Goal: Communication & Community: Ask a question

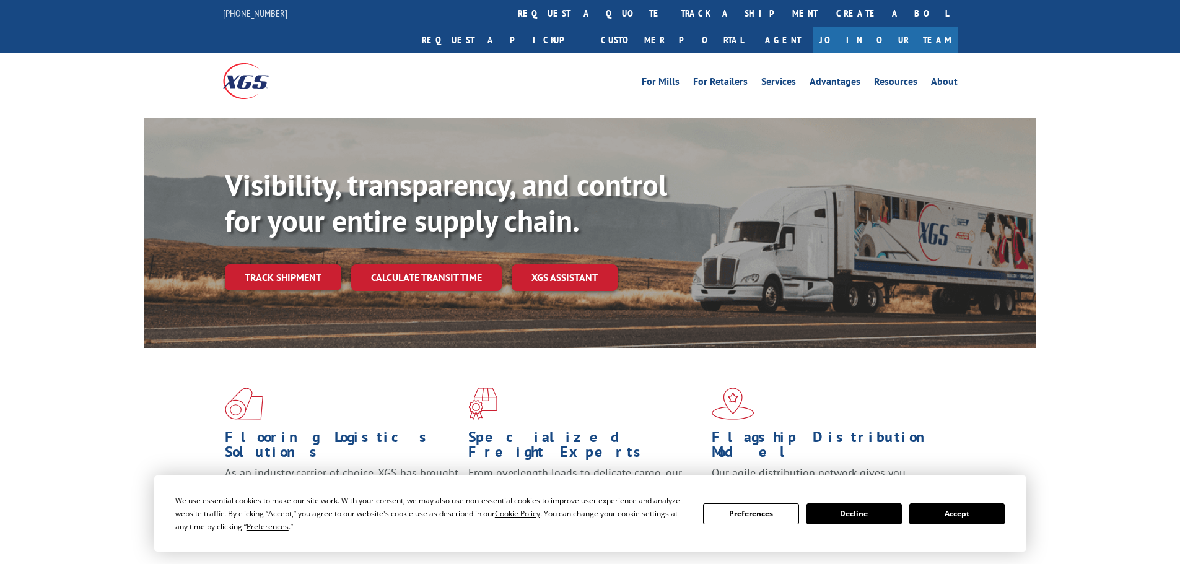
drag, startPoint x: 535, startPoint y: 13, endPoint x: 528, endPoint y: 17, distance: 8.1
click at [672, 13] on link "track a shipment" at bounding box center [749, 13] width 155 height 27
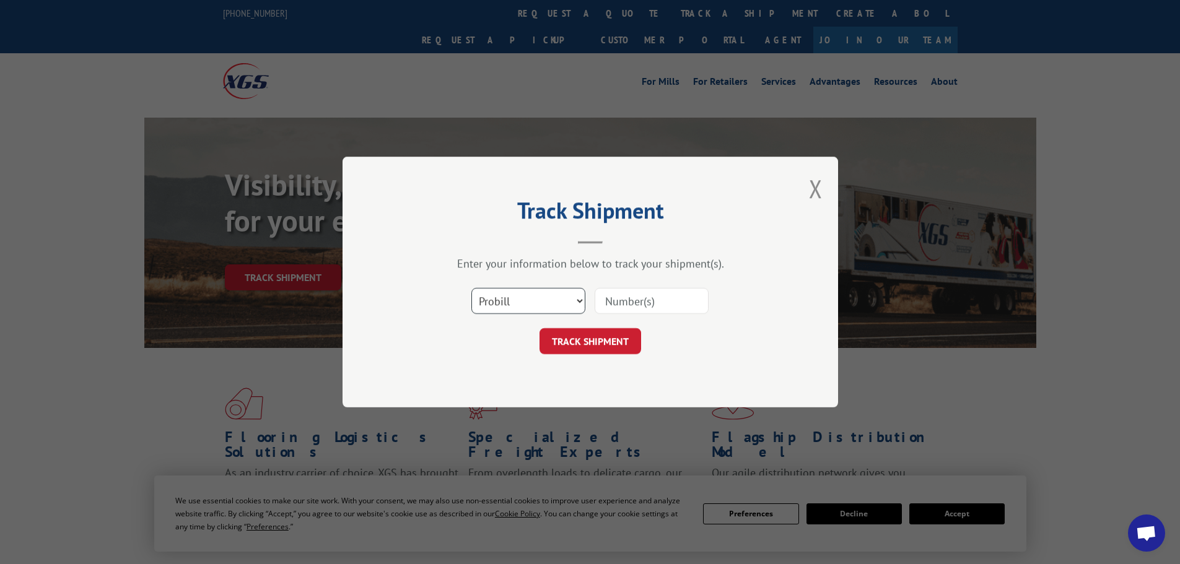
drag, startPoint x: 551, startPoint y: 302, endPoint x: 552, endPoint y: 312, distance: 9.9
click at [551, 302] on select "Select category... Probill BOL PO" at bounding box center [528, 301] width 114 height 26
select select "bol"
click at [471, 288] on select "Select category... Probill BOL PO" at bounding box center [528, 301] width 114 height 26
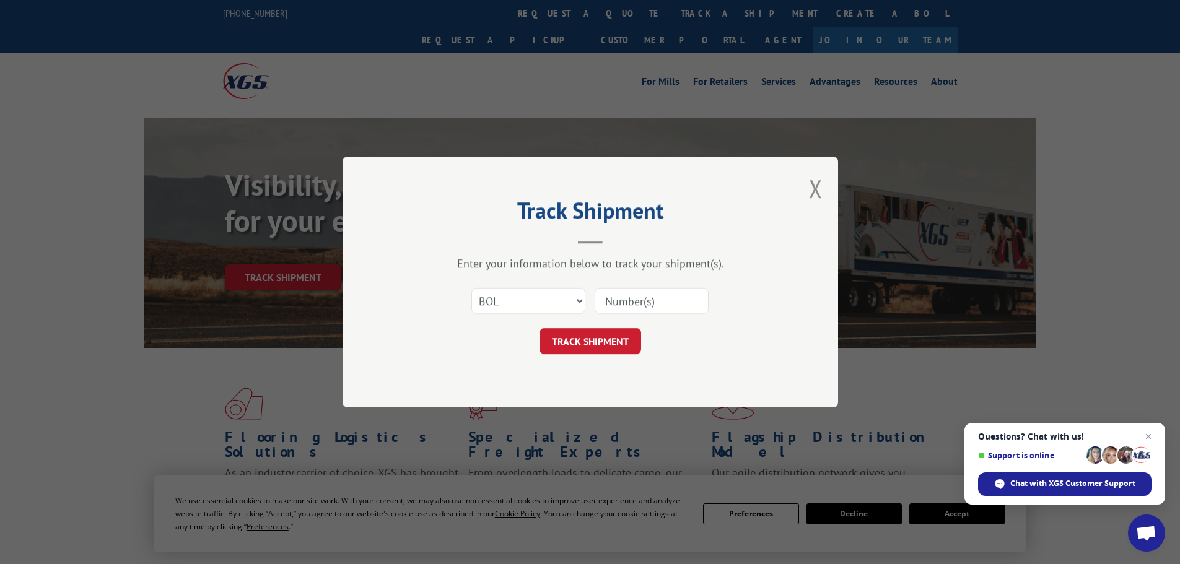
paste input "481700"
type input "481700"
click at [610, 339] on button "TRACK SHIPMENT" at bounding box center [591, 341] width 102 height 26
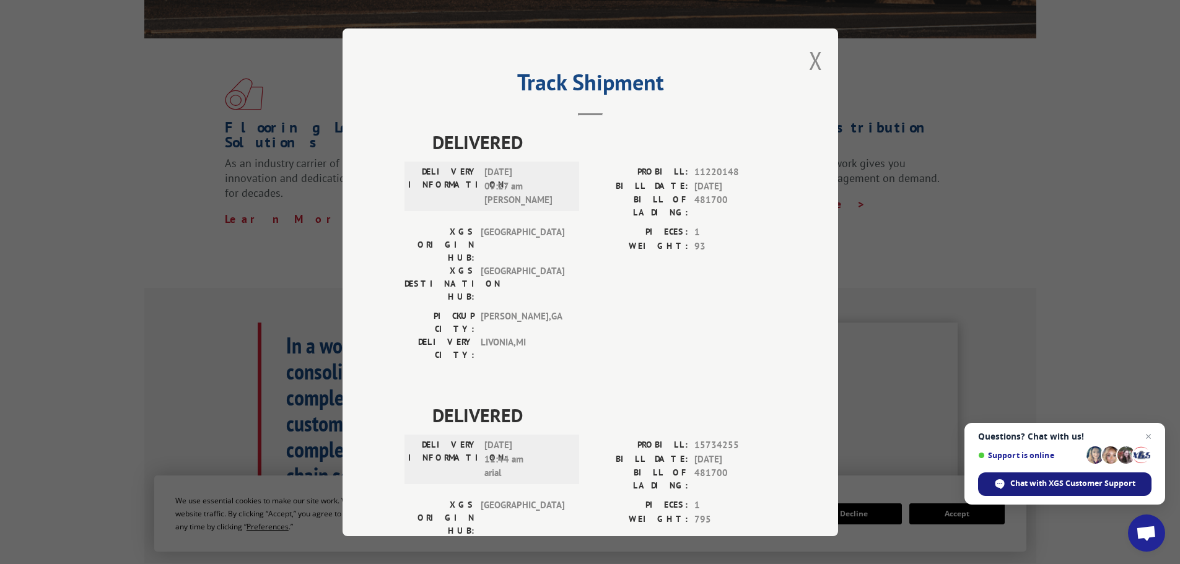
click at [1044, 490] on div "Chat with XGS Customer Support" at bounding box center [1064, 485] width 173 height 24
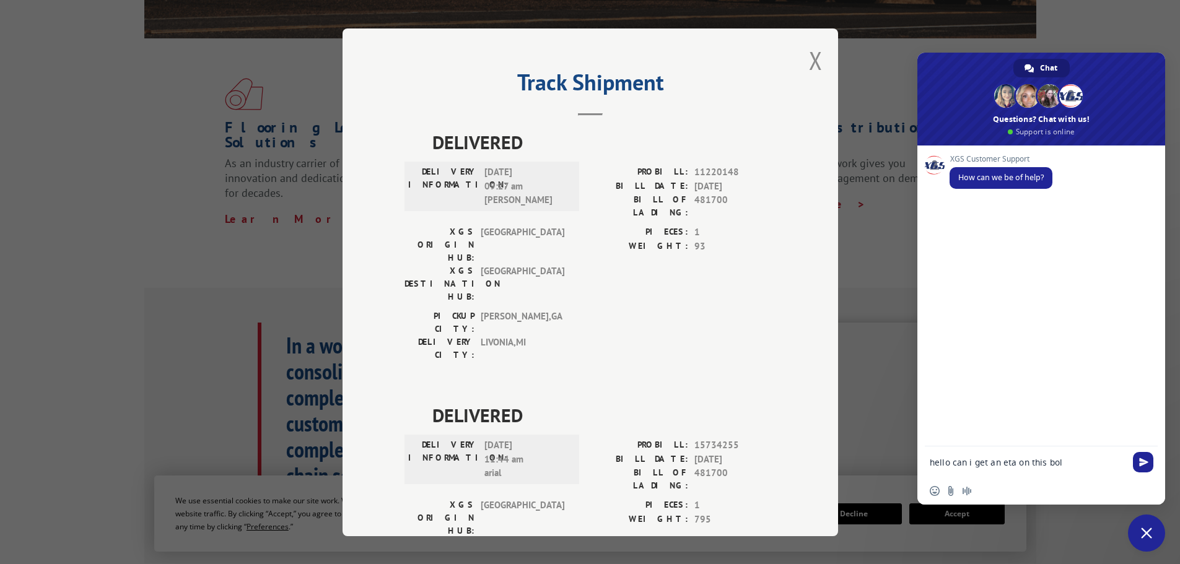
type textarea "hello can i get an eta on this bol 481700"
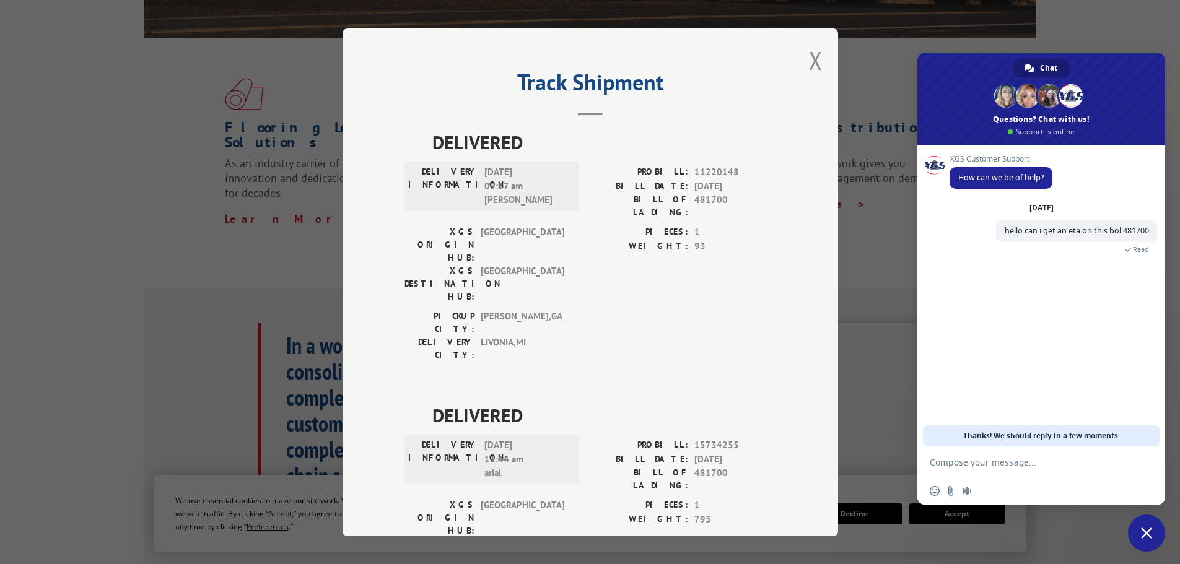
click at [620, 307] on div "DELIVERED DELIVERY INFORMATION: [DATE] 09:27 am [PERSON_NAME]: 11220148 BILL DA…" at bounding box center [591, 401] width 372 height 546
click at [800, 64] on div "Track Shipment DELIVERED DELIVERY INFORMATION: [DATE] 09:27 am [PERSON_NAME]: 1…" at bounding box center [591, 282] width 496 height 508
click at [812, 54] on button "Close modal" at bounding box center [816, 60] width 14 height 33
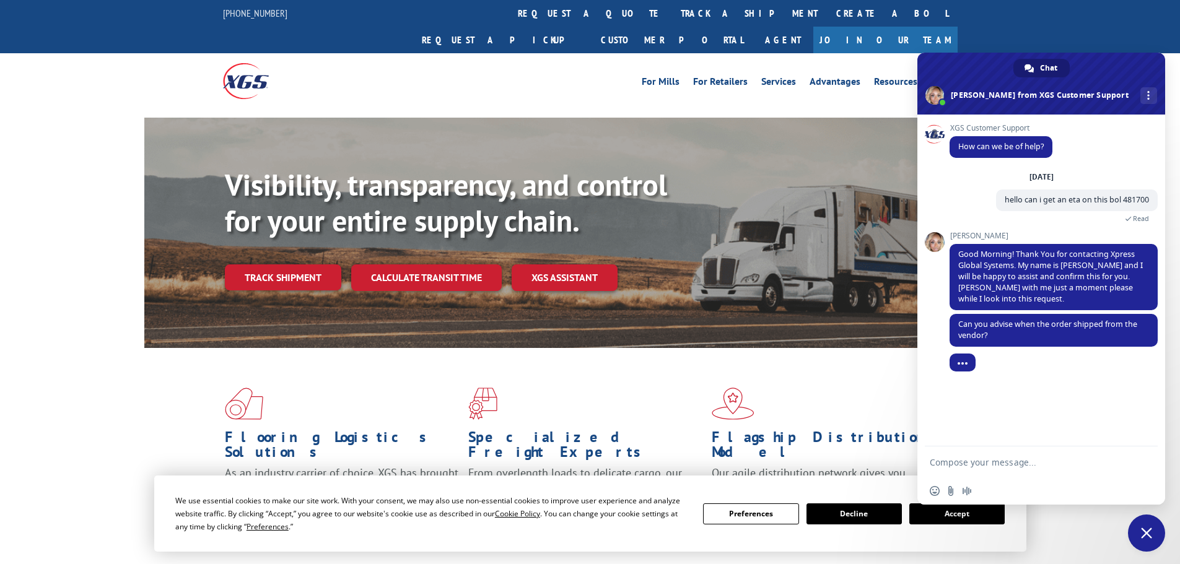
click at [985, 459] on textarea "Compose your message..." at bounding box center [1028, 462] width 196 height 11
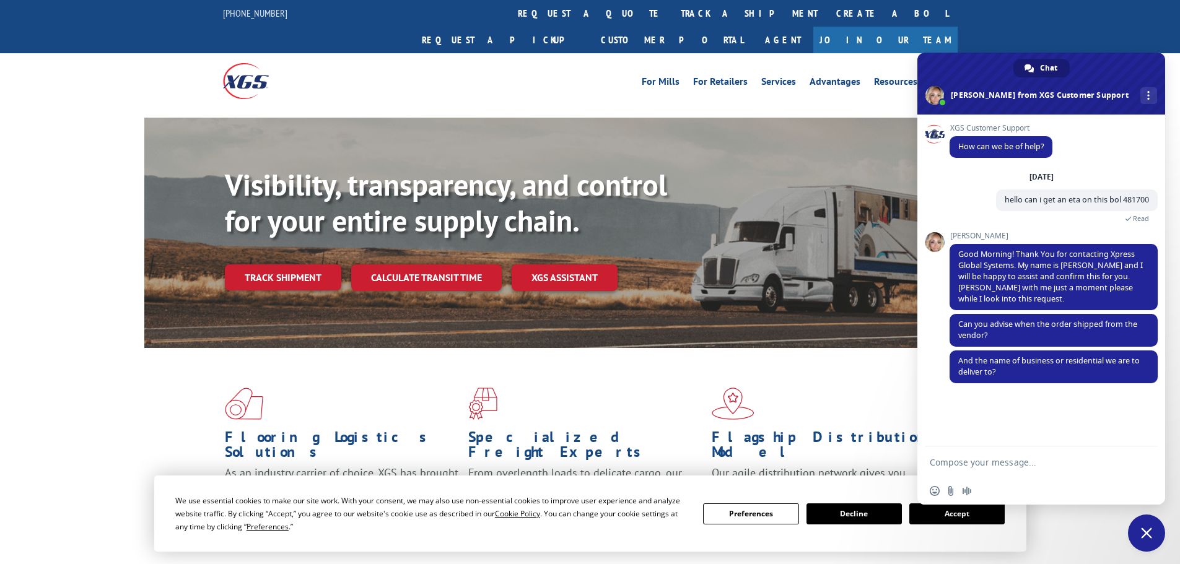
click at [963, 471] on form at bounding box center [1028, 463] width 196 height 33
click at [990, 460] on textarea "Compose your message..." at bounding box center [1028, 462] width 196 height 11
paste textarea "60023006 S/O QUEEN CARPET [PHONE_NUMBER]"
type textarea "60023006 S/O QUEEN CARPET [PHONE_NUMBER]"
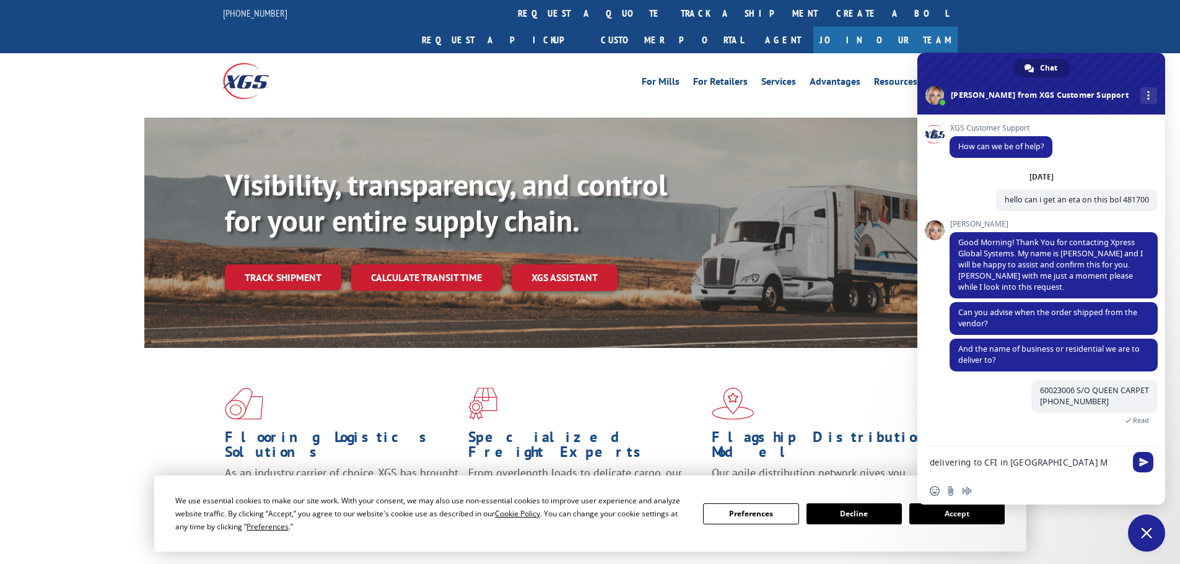
type textarea "delivering to CFI in [GEOGRAPHIC_DATA] MI"
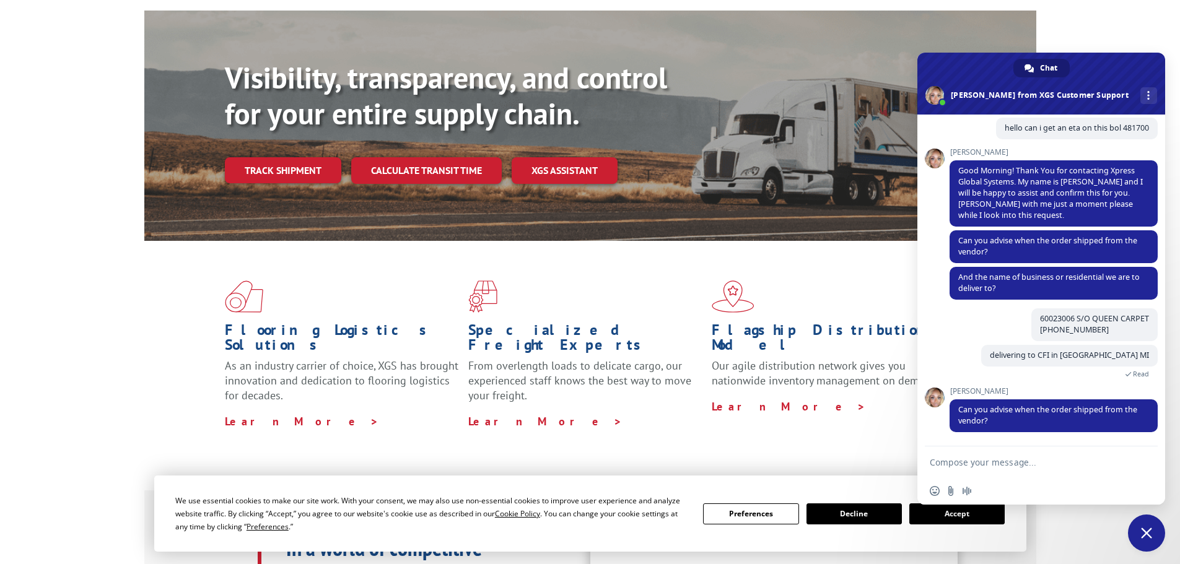
scroll to position [124, 0]
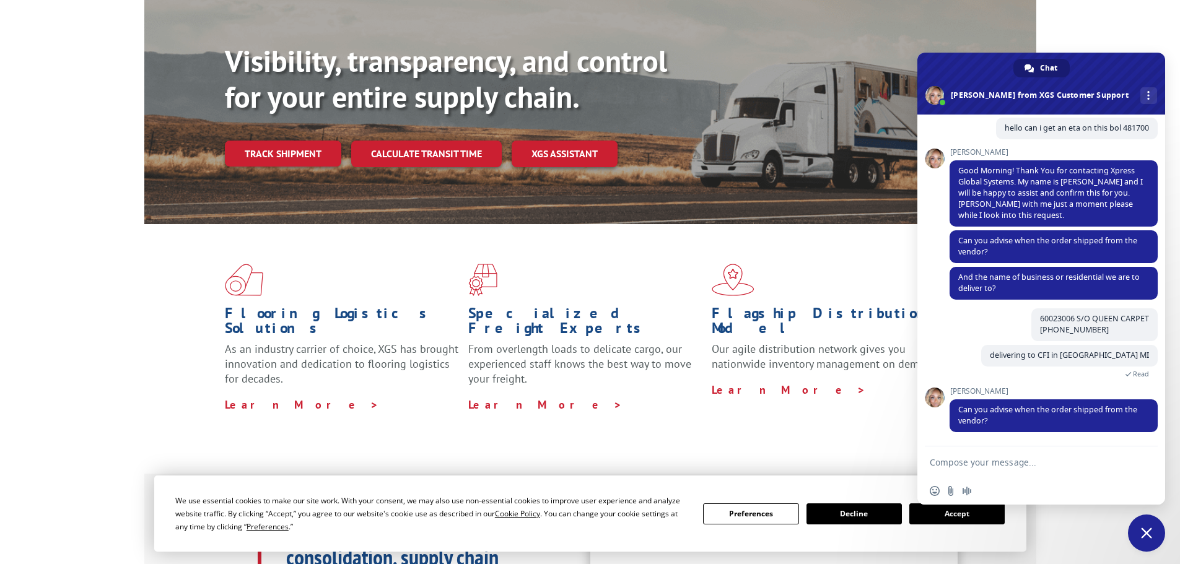
click at [1069, 460] on textarea "Compose your message..." at bounding box center [1028, 462] width 196 height 11
type textarea "[DATE] 10-9"
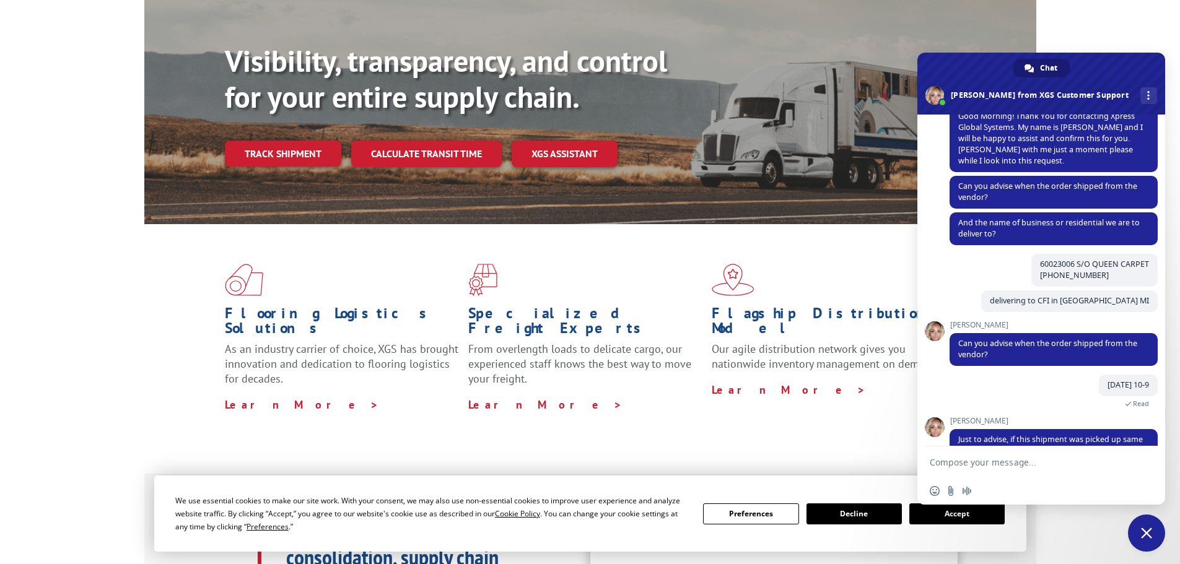
scroll to position [245, 0]
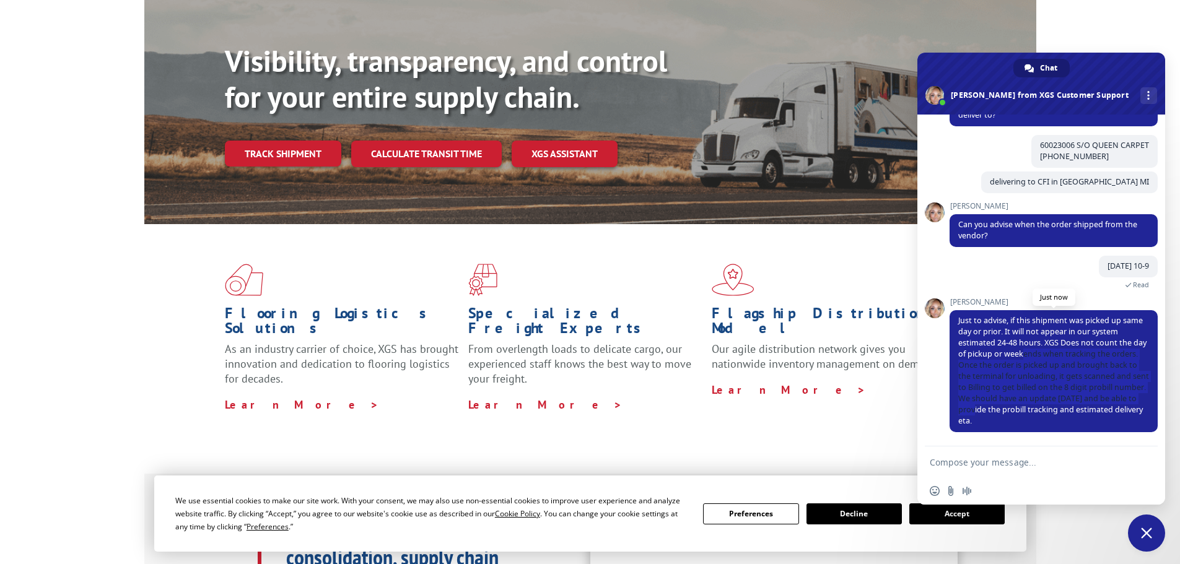
drag, startPoint x: 1051, startPoint y: 356, endPoint x: 1060, endPoint y: 411, distance: 55.2
click at [1060, 411] on span "Just to advise, if this shipment was picked up same day or prior. It will not a…" at bounding box center [1053, 370] width 191 height 111
click at [1065, 452] on form at bounding box center [1028, 463] width 196 height 33
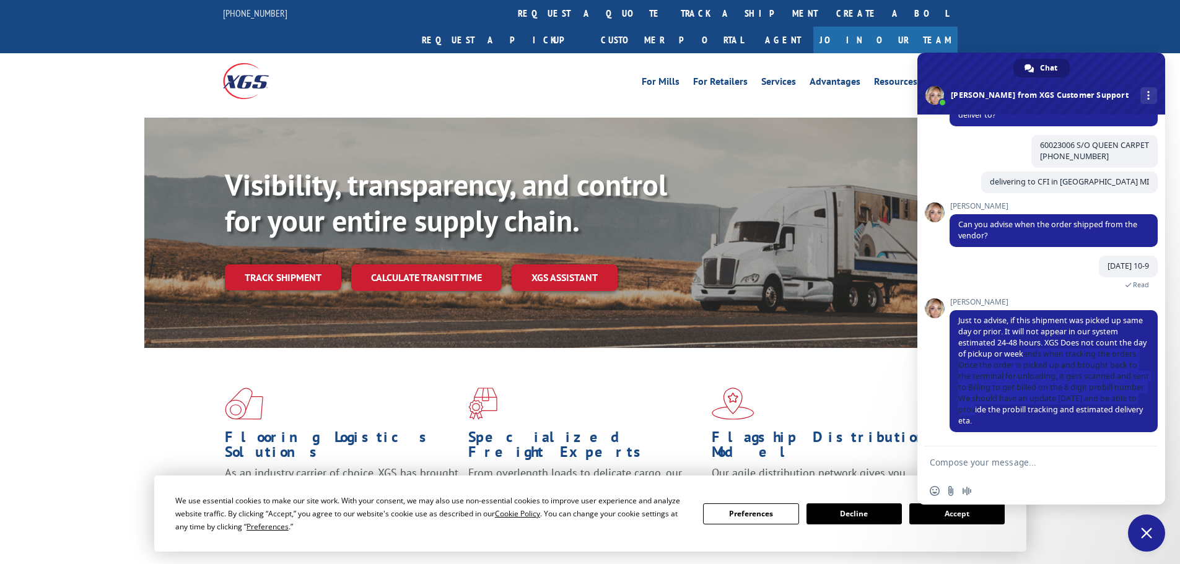
click at [1098, 452] on form at bounding box center [1028, 463] width 196 height 33
click at [1100, 466] on textarea "Compose your message..." at bounding box center [1028, 462] width 196 height 11
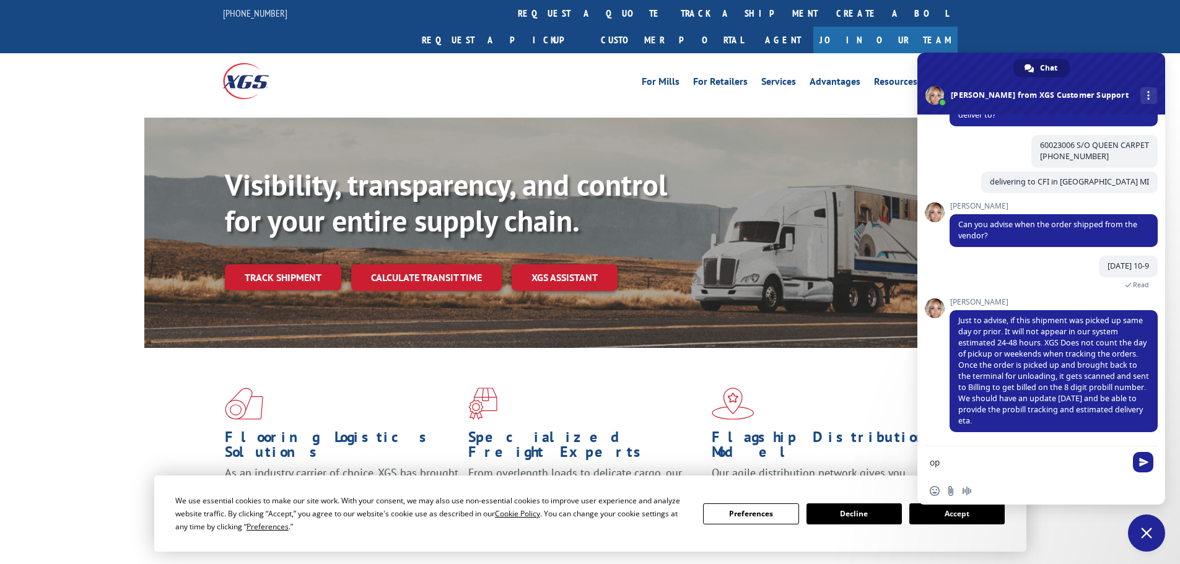
type textarea "o"
type textarea "thank you i will check back [DATE]"
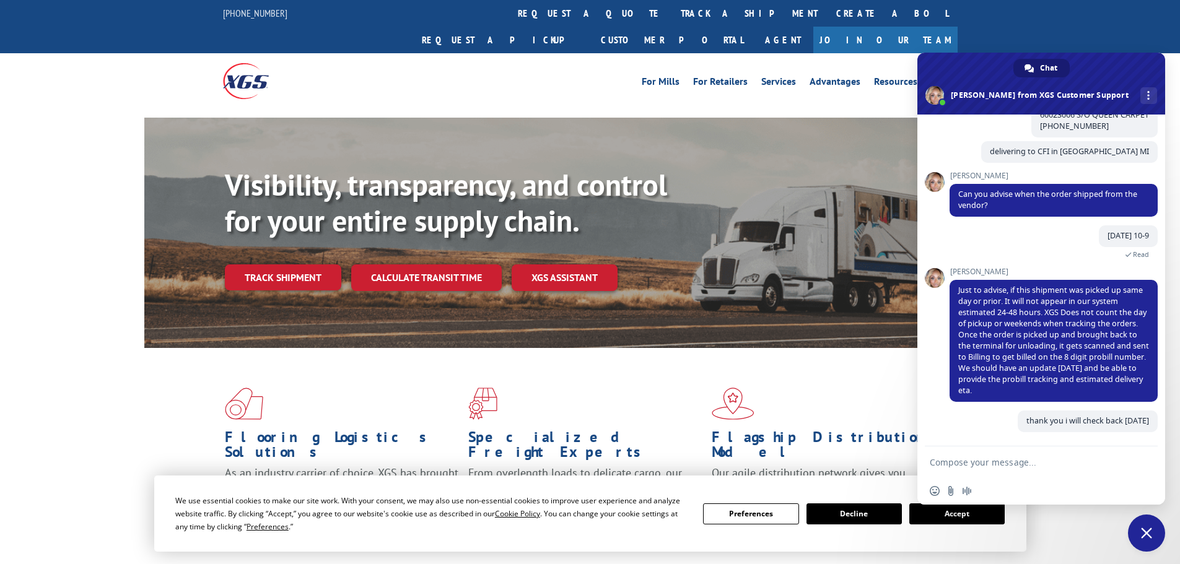
scroll to position [276, 0]
